Goal: Information Seeking & Learning: Learn about a topic

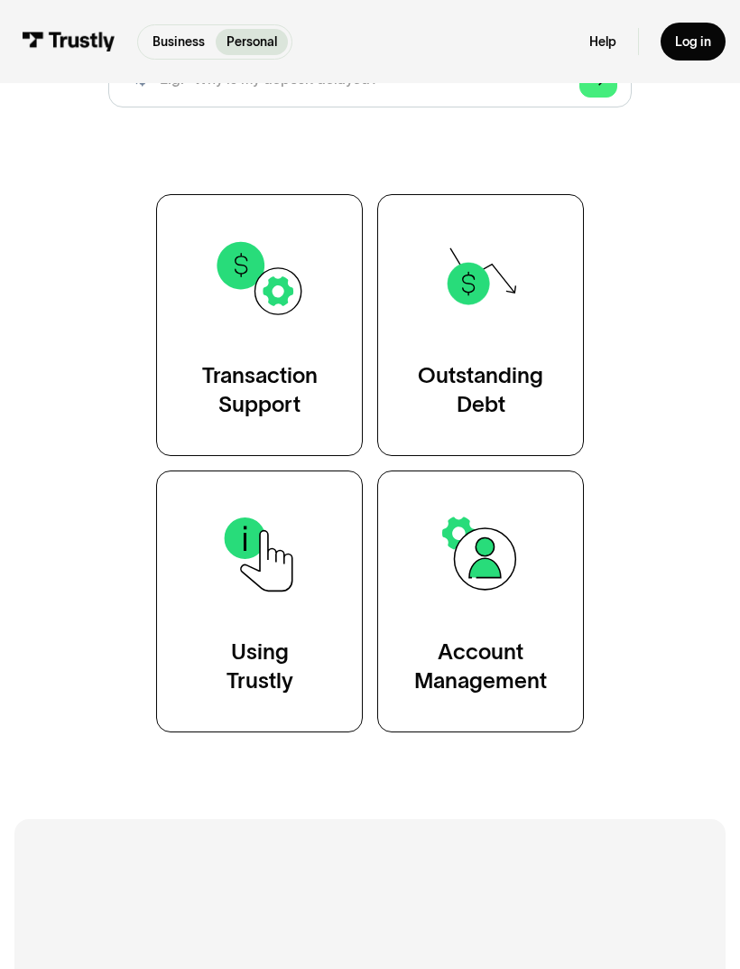
scroll to position [287, 0]
click at [500, 571] on img at bounding box center [481, 554] width 94 height 94
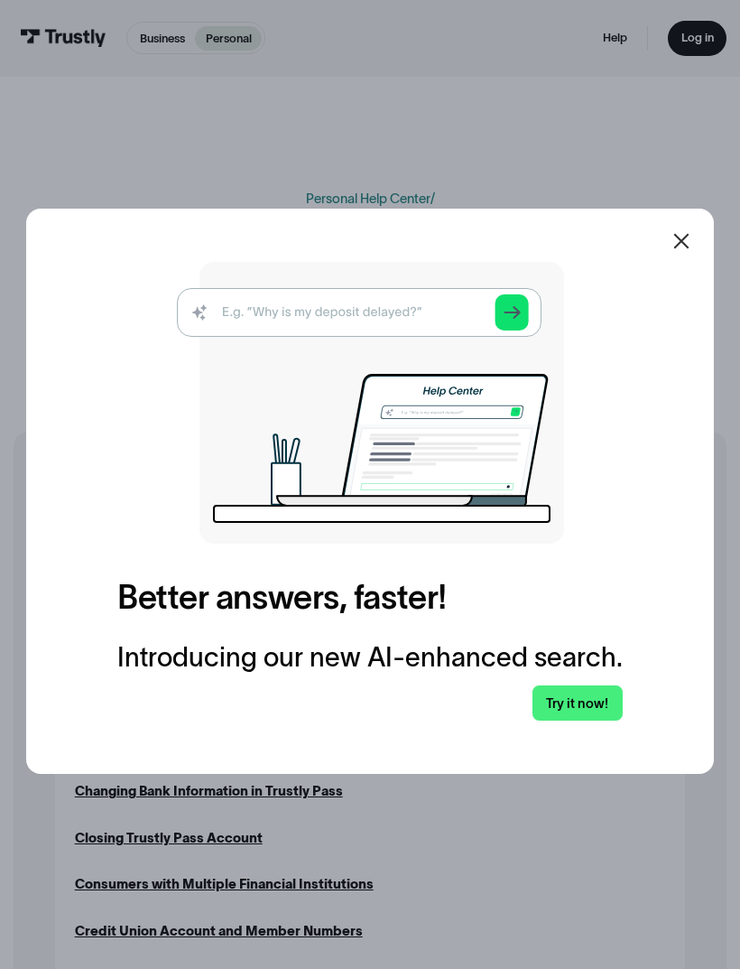
click at [426, 340] on img at bounding box center [370, 403] width 387 height 282
click at [692, 252] on icon at bounding box center [682, 241] width 22 height 22
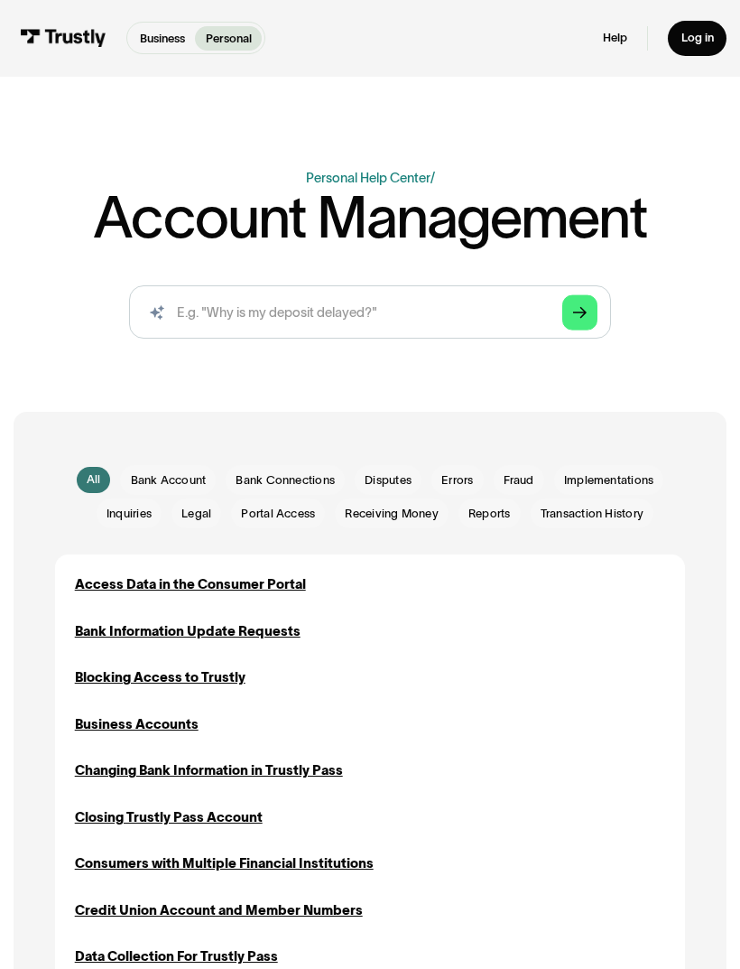
scroll to position [25, 0]
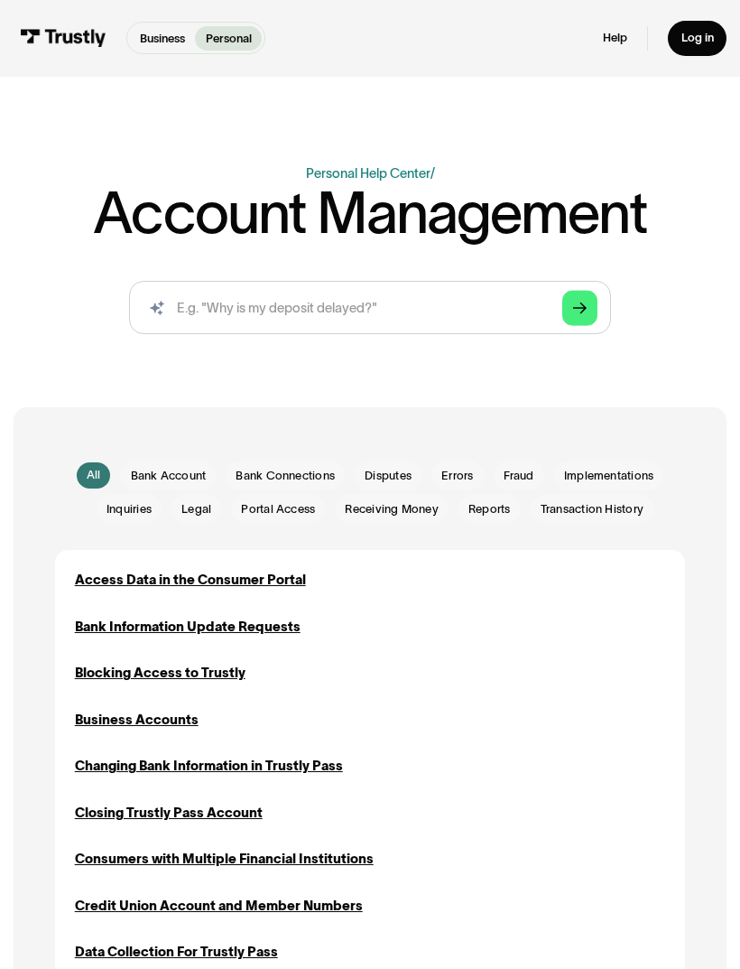
click at [288, 581] on div "Access Data in the Consumer Portal" at bounding box center [190, 580] width 231 height 20
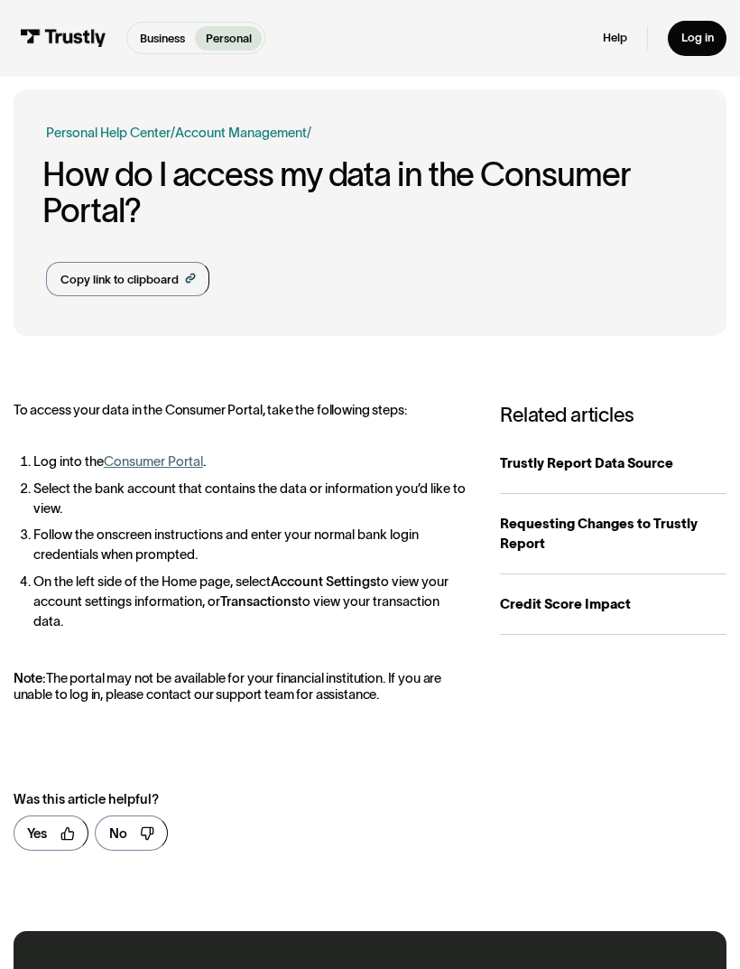
click at [165, 463] on link "Consumer Portal" at bounding box center [153, 461] width 99 height 14
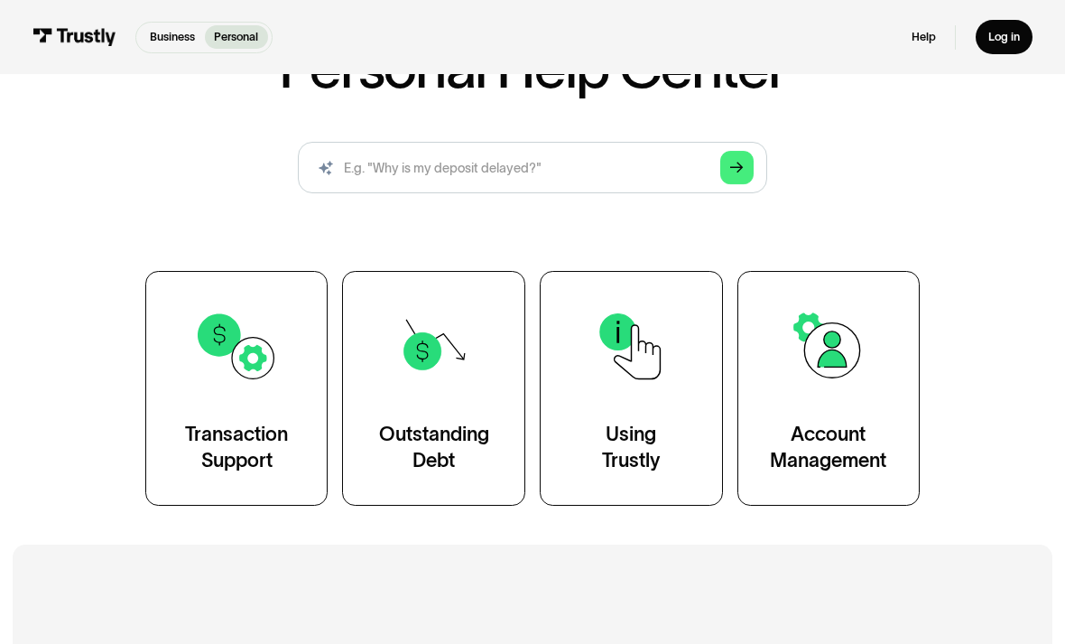
scroll to position [192, 0]
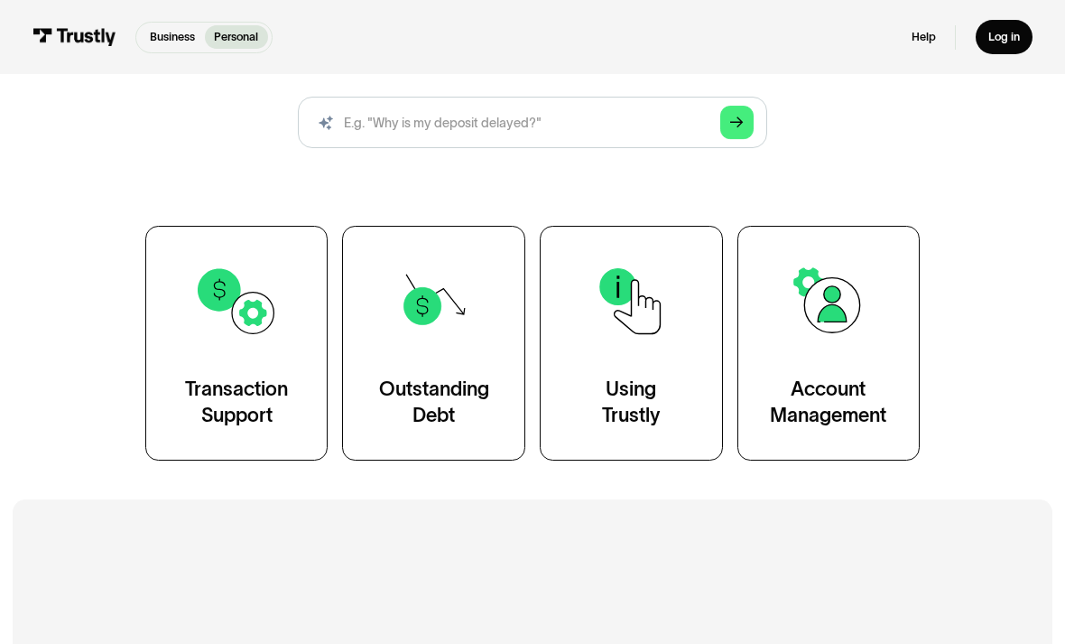
click at [258, 426] on link "Transaction Support" at bounding box center [236, 343] width 183 height 235
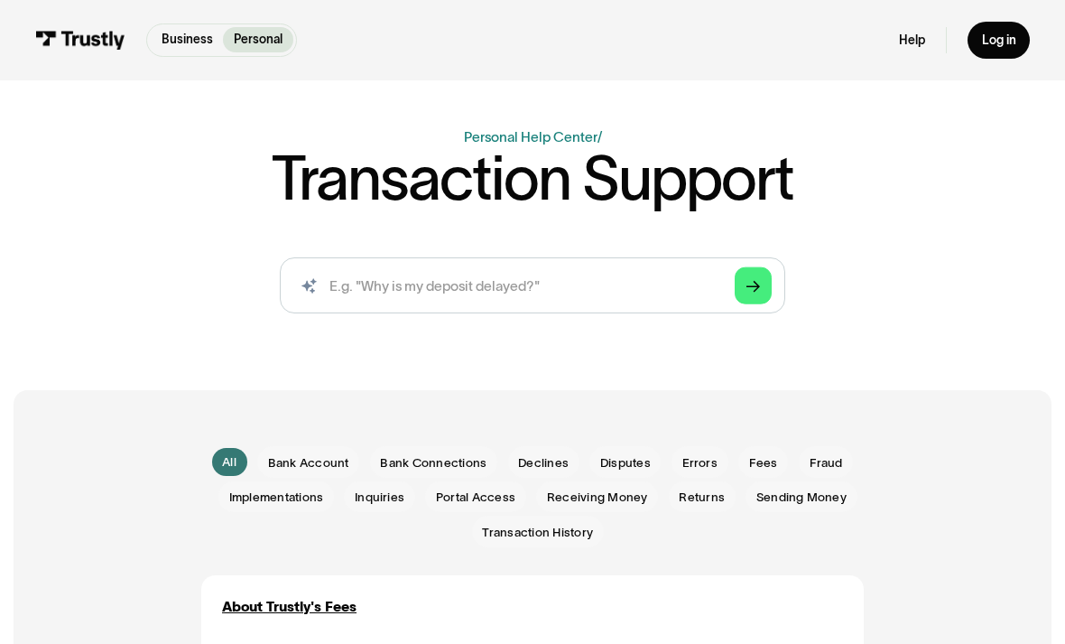
scroll to position [98, 0]
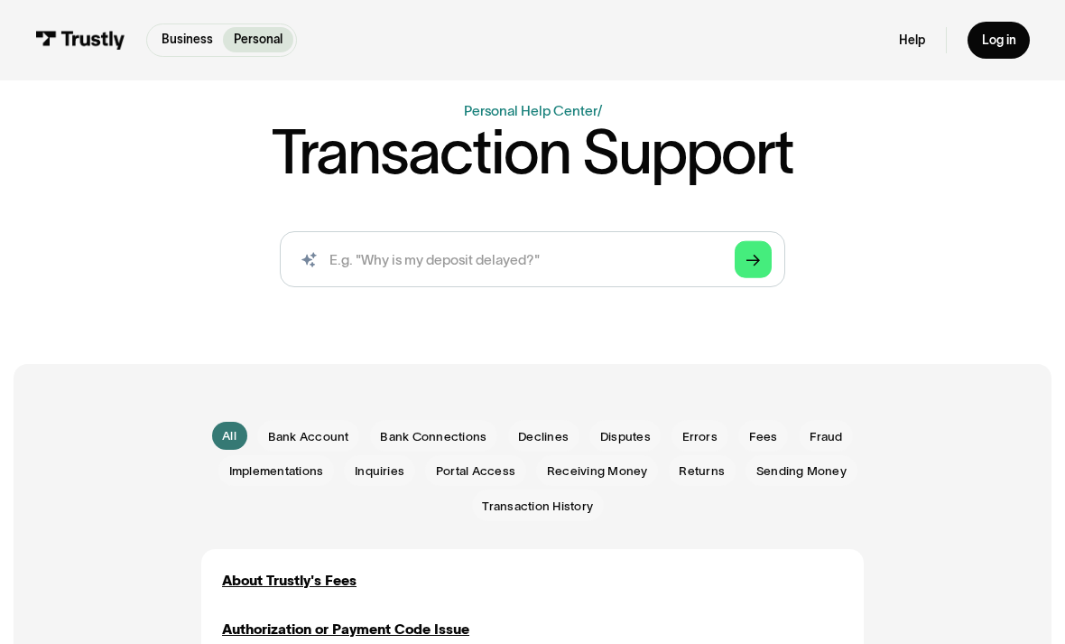
click at [550, 439] on span "Declines" at bounding box center [543, 436] width 51 height 17
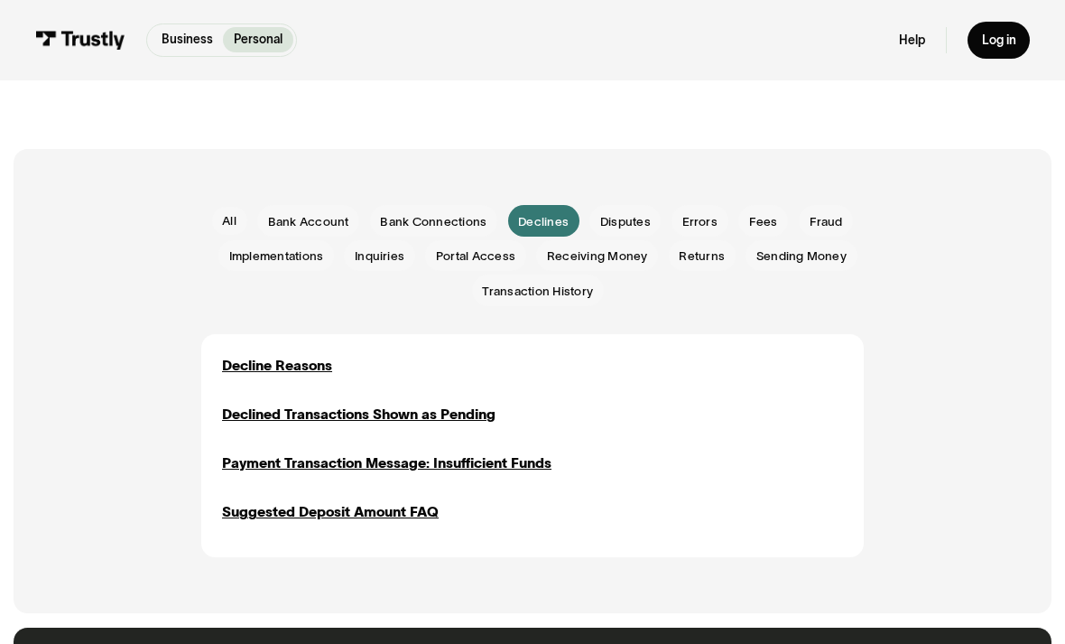
scroll to position [312, 0]
click at [310, 363] on div "Decline Reasons" at bounding box center [277, 365] width 110 height 21
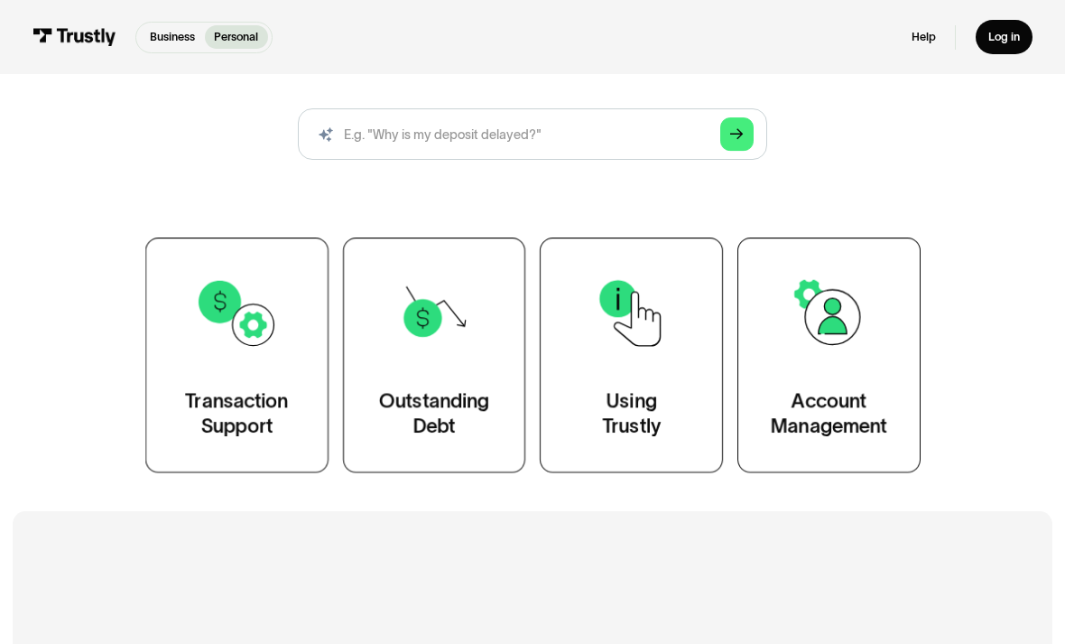
scroll to position [175, 0]
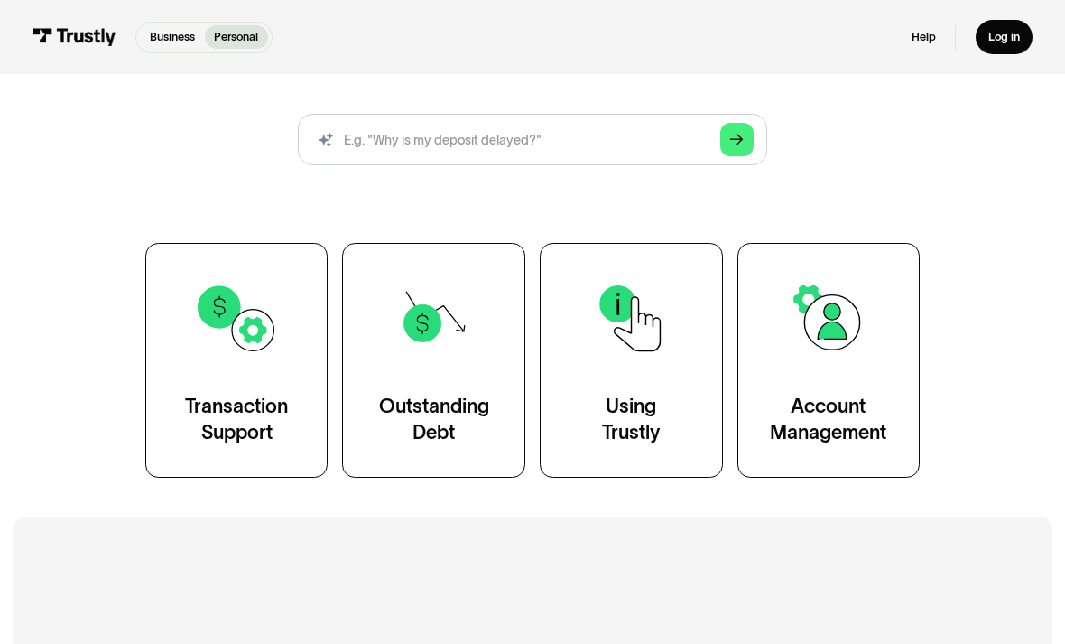
click at [822, 355] on img at bounding box center [828, 318] width 84 height 84
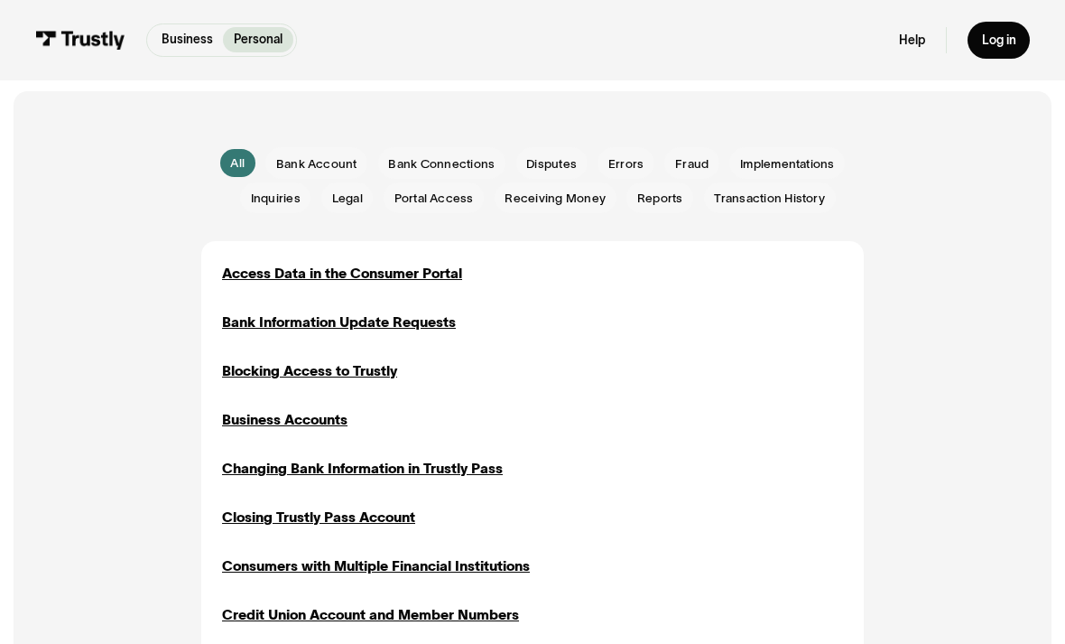
scroll to position [360, 0]
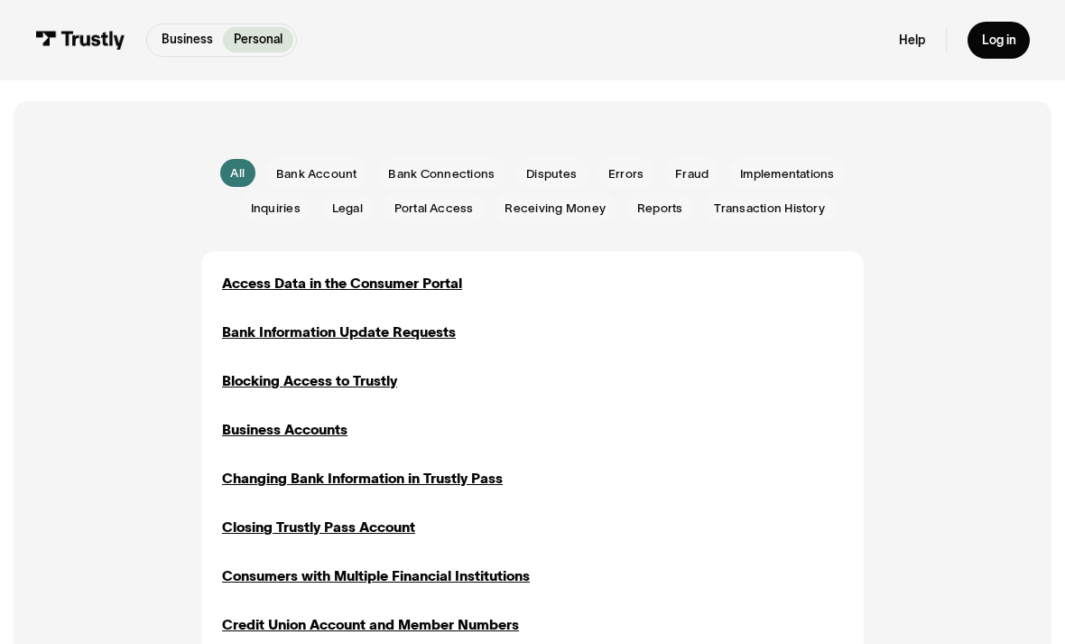
click at [448, 324] on div "Bank Information Update Requests" at bounding box center [339, 331] width 234 height 21
click at [1006, 27] on link "Log in" at bounding box center [999, 40] width 62 height 37
